Goal: Check status

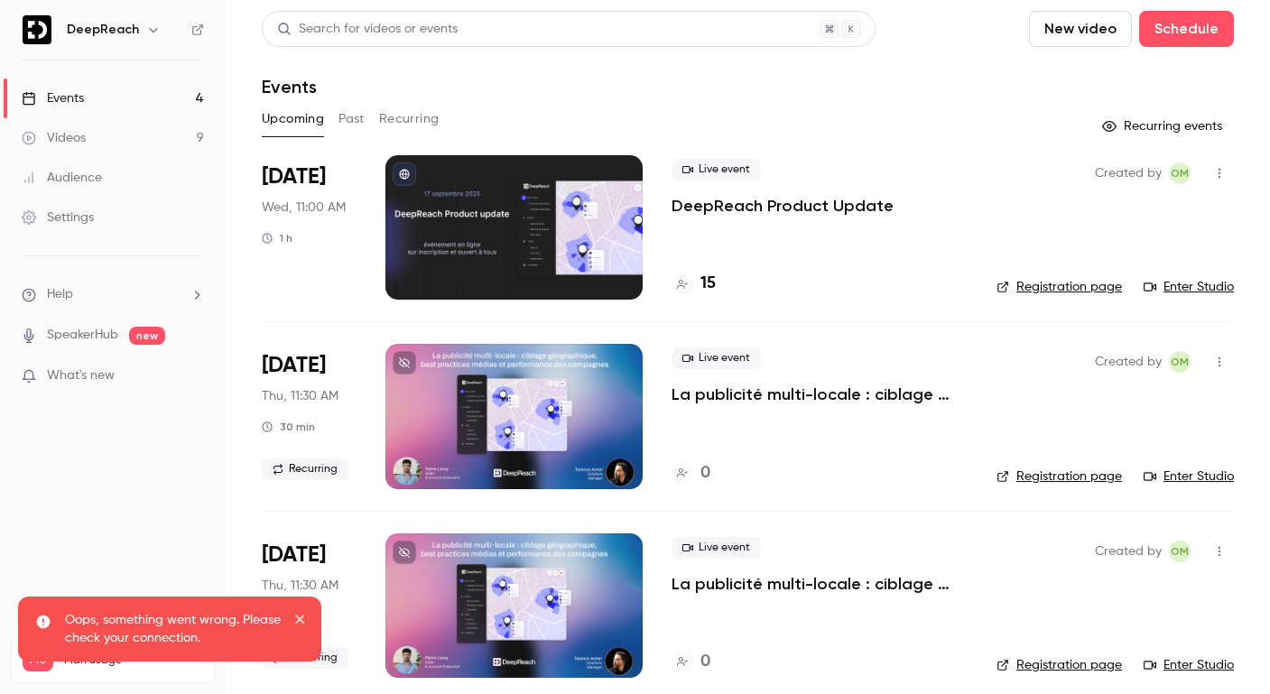
click at [739, 202] on p "DeepReach Product Update" at bounding box center [782, 206] width 222 height 22
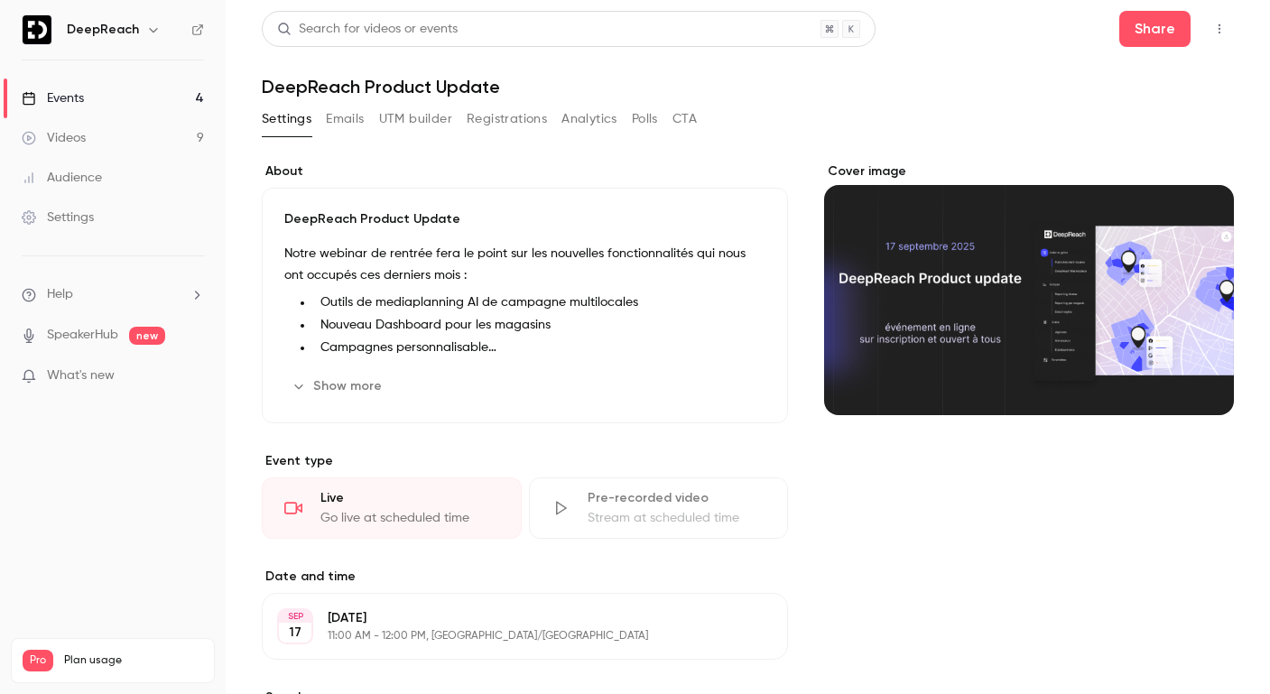
click at [523, 111] on button "Registrations" at bounding box center [507, 119] width 80 height 29
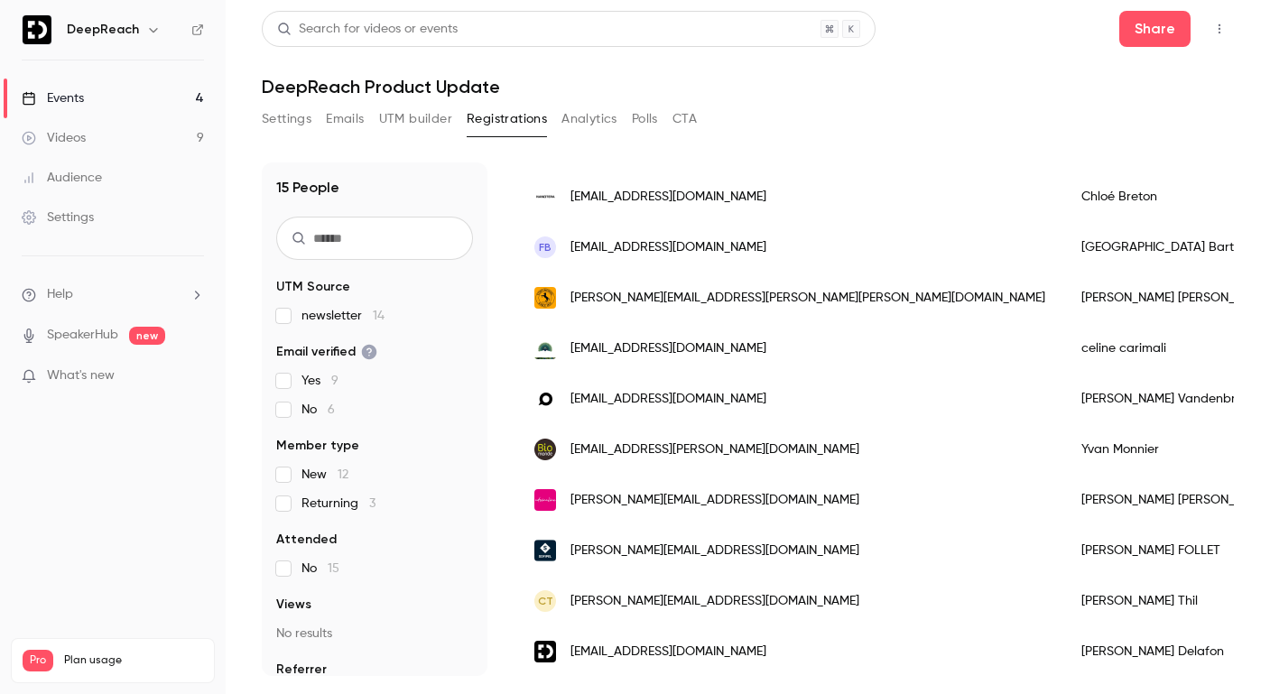
scroll to position [417, 0]
